Goal: Information Seeking & Learning: Check status

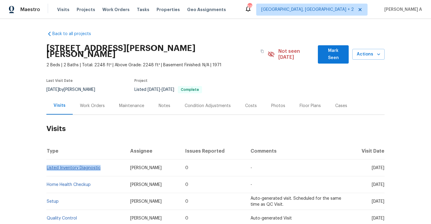
drag, startPoint x: 106, startPoint y: 162, endPoint x: 47, endPoint y: 162, distance: 59.2
click at [47, 162] on td "Listed Inventory Diagnostic" at bounding box center [85, 167] width 79 height 17
copy link "Listed Inventory Diagnostic"
click at [86, 105] on div "Work Orders" at bounding box center [92, 106] width 39 height 18
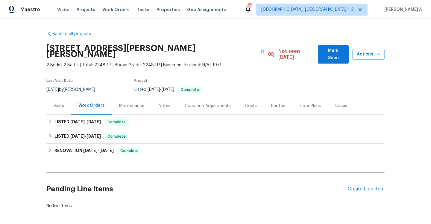
click at [94, 115] on div "LISTED [DATE] - [DATE] Complete Jav Construction GENERAL_CONTRACTOR, OD_SELECT …" at bounding box center [215, 122] width 338 height 14
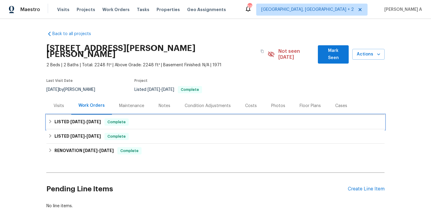
click at [95, 119] on span "[DATE]" at bounding box center [93, 121] width 14 height 4
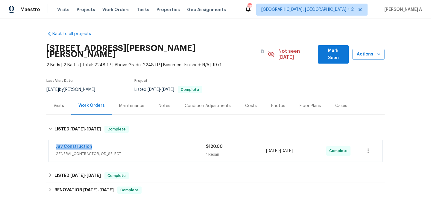
drag, startPoint x: 99, startPoint y: 140, endPoint x: 56, endPoint y: 141, distance: 42.8
click at [56, 143] on div "Jav Construction" at bounding box center [131, 146] width 150 height 7
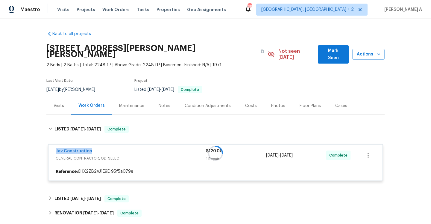
copy link "Jav Construction"
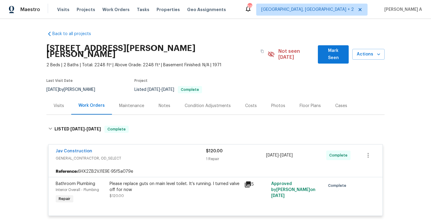
click at [66, 101] on div "Visits" at bounding box center [58, 106] width 25 height 18
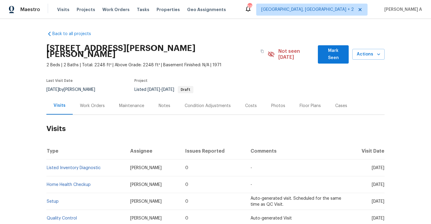
click at [87, 103] on div "Work Orders" at bounding box center [92, 106] width 39 height 18
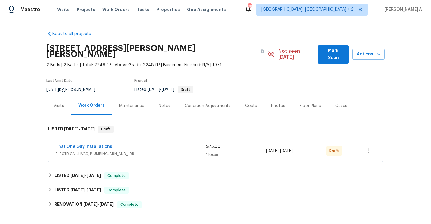
click at [132, 143] on div "That One Guy Installations" at bounding box center [131, 146] width 150 height 7
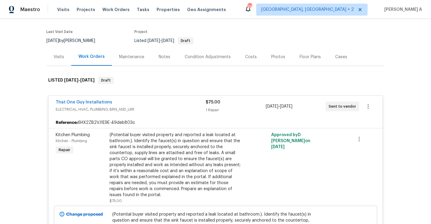
scroll to position [57, 0]
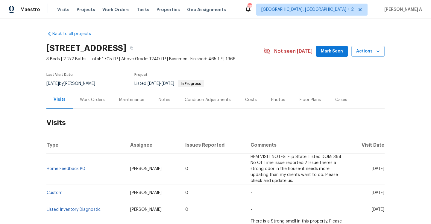
click at [92, 102] on div "Work Orders" at bounding box center [92, 100] width 25 height 6
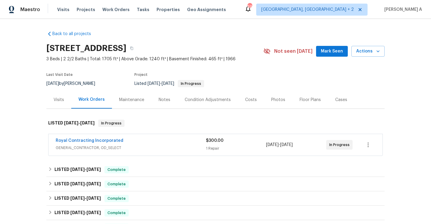
click at [121, 142] on div "Royal Contracting Incorporated" at bounding box center [131, 140] width 150 height 7
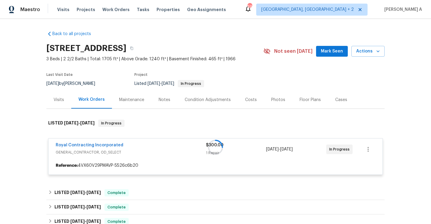
scroll to position [60, 0]
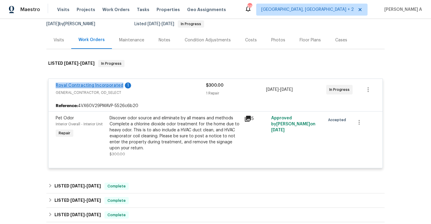
drag, startPoint x: 55, startPoint y: 86, endPoint x: 118, endPoint y: 85, distance: 63.1
click at [118, 85] on div "Royal Contracting Incorporated 1 GENERAL_CONTRACTOR, OD_SELECT $300.00 1 Repair…" at bounding box center [215, 90] width 334 height 22
copy link "Royal Contracting Incorporated"
click at [61, 46] on div "Visits" at bounding box center [58, 40] width 25 height 18
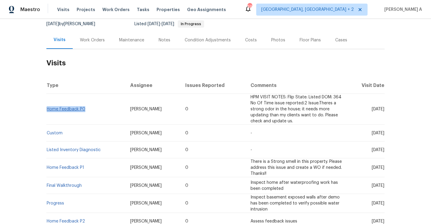
drag, startPoint x: 86, startPoint y: 109, endPoint x: 48, endPoint y: 109, distance: 38.0
click at [48, 109] on td "Home Feedback P0" at bounding box center [85, 109] width 79 height 31
copy link "Home Feedback P0"
click at [92, 43] on div "Work Orders" at bounding box center [92, 40] width 39 height 18
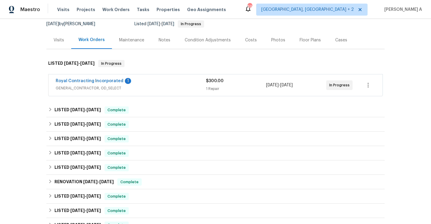
click at [56, 36] on div "Visits" at bounding box center [58, 40] width 25 height 18
